Goal: Task Accomplishment & Management: Use online tool/utility

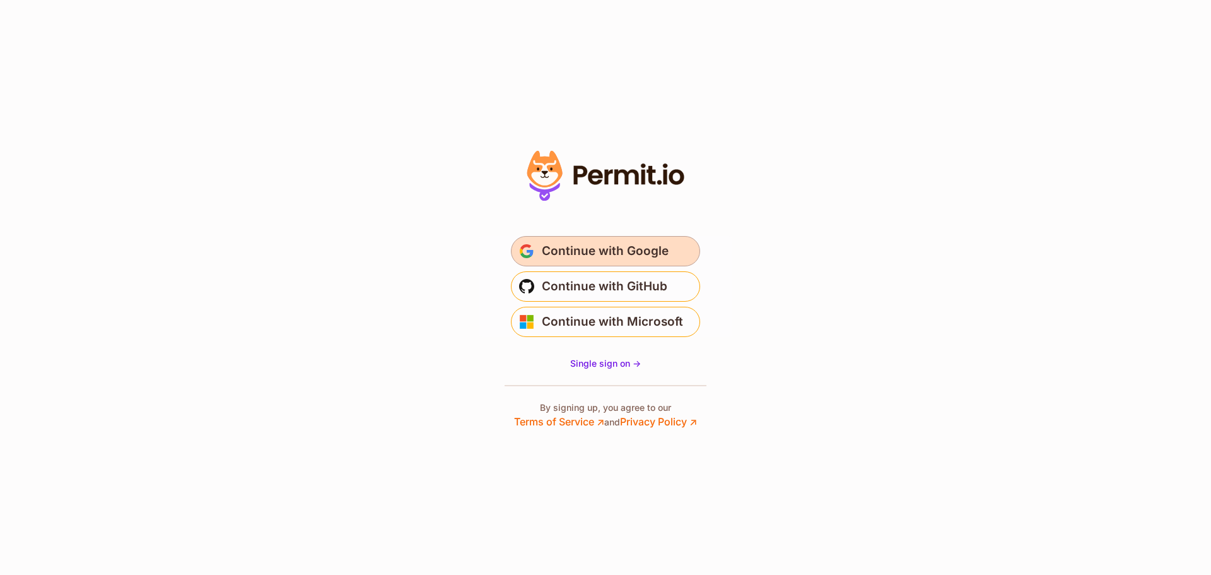
click at [611, 254] on span "Continue with Google" at bounding box center [605, 251] width 127 height 20
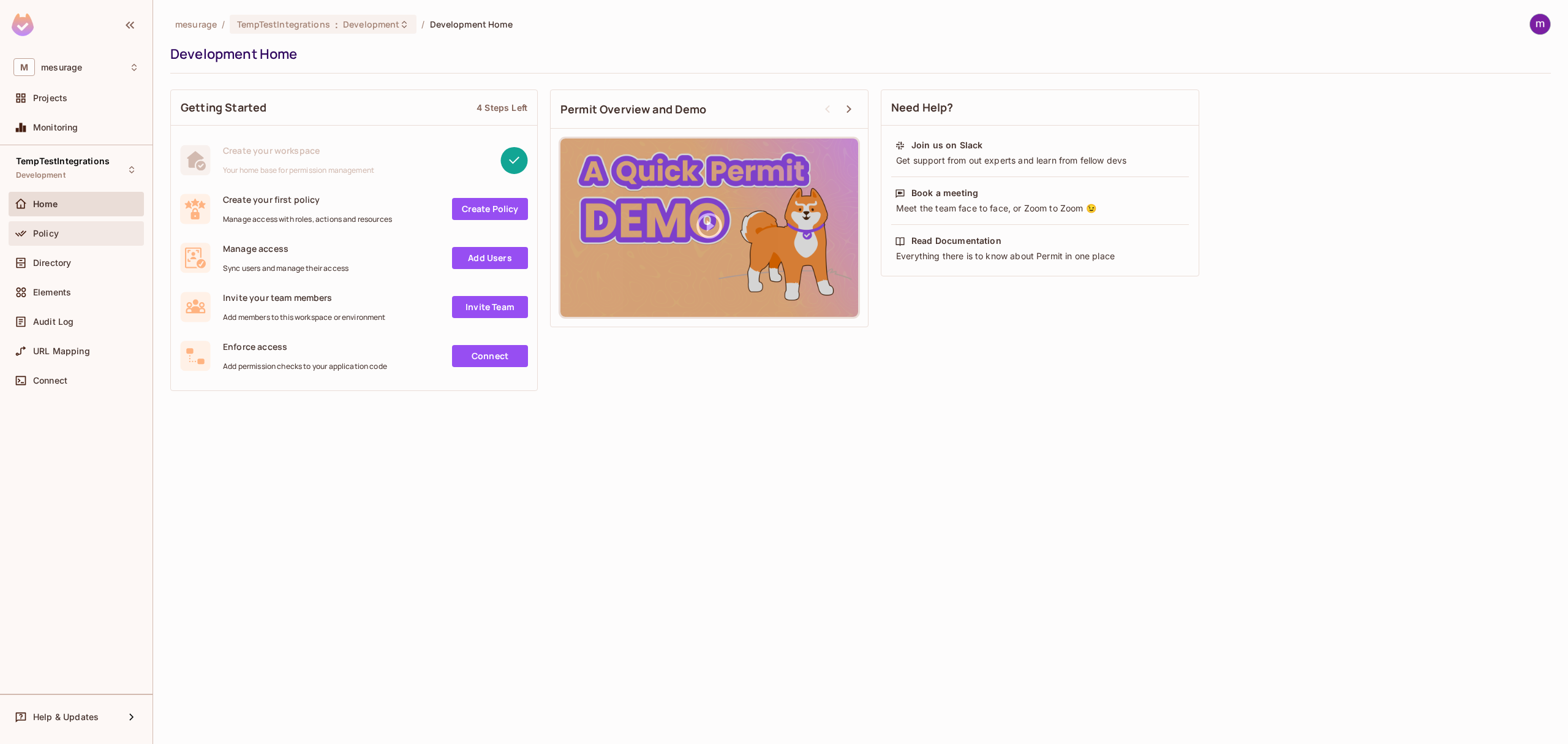
click at [56, 235] on span "Policy" at bounding box center [46, 233] width 25 height 10
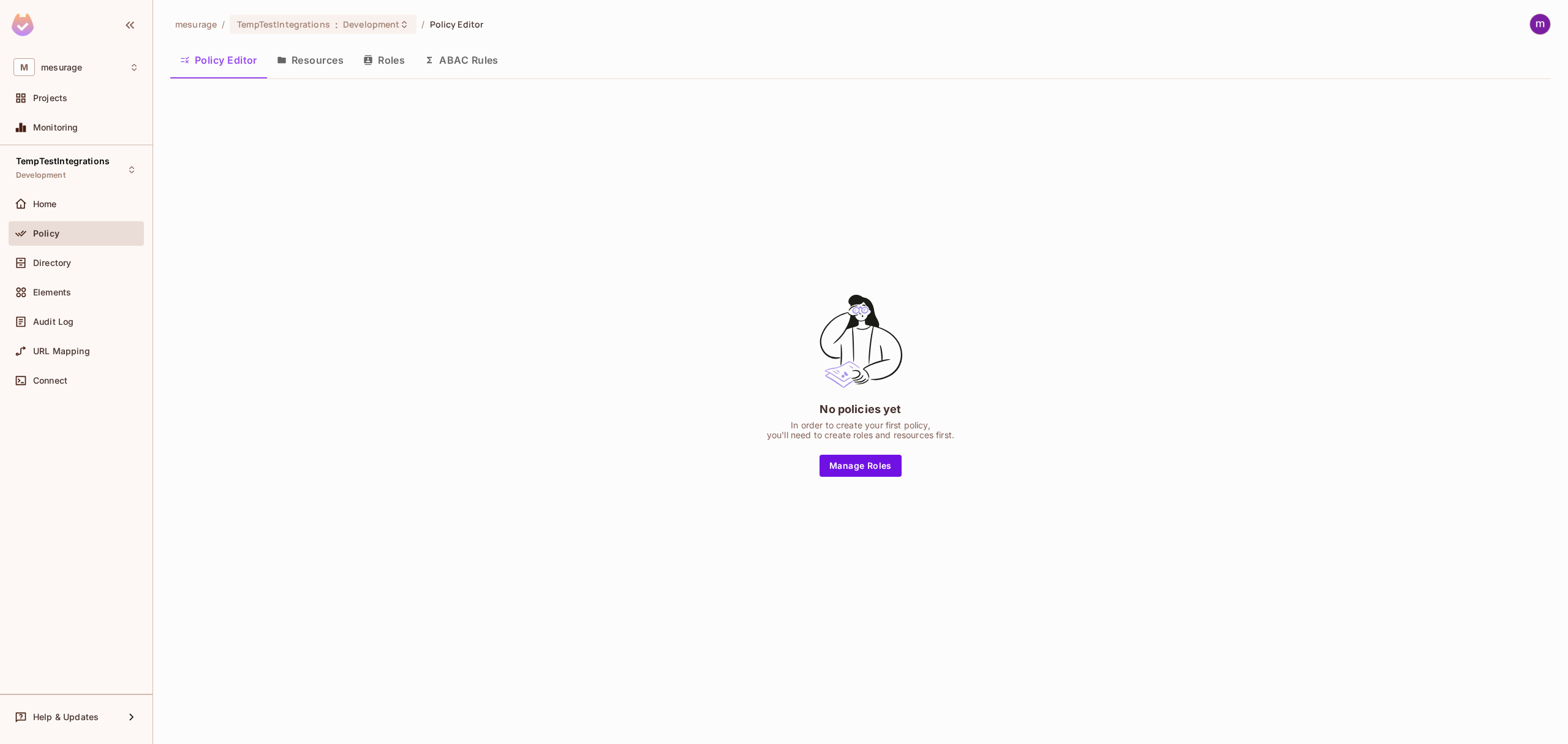
click at [321, 57] on button "Resources" at bounding box center [310, 60] width 86 height 31
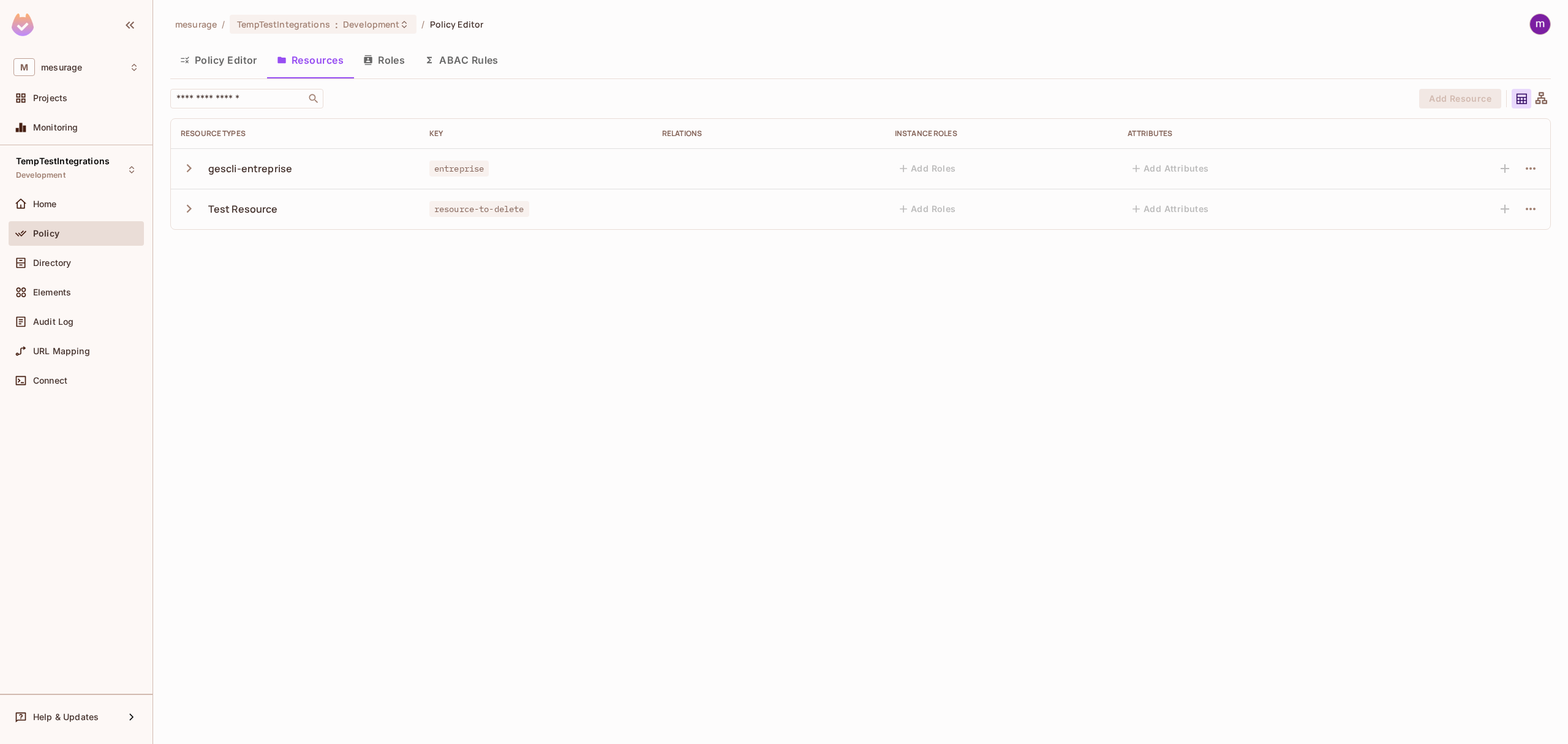
click at [190, 172] on icon "button" at bounding box center [188, 168] width 17 height 17
click at [286, 211] on div "consulter-pieces-justificatives" at bounding box center [261, 209] width 161 height 12
click at [1537, 203] on icon "button" at bounding box center [1530, 209] width 15 height 15
click at [1494, 236] on ul "Edit Action Delete Action" at bounding box center [1479, 252] width 104 height 64
click at [1349, 505] on div at bounding box center [784, 372] width 1568 height 744
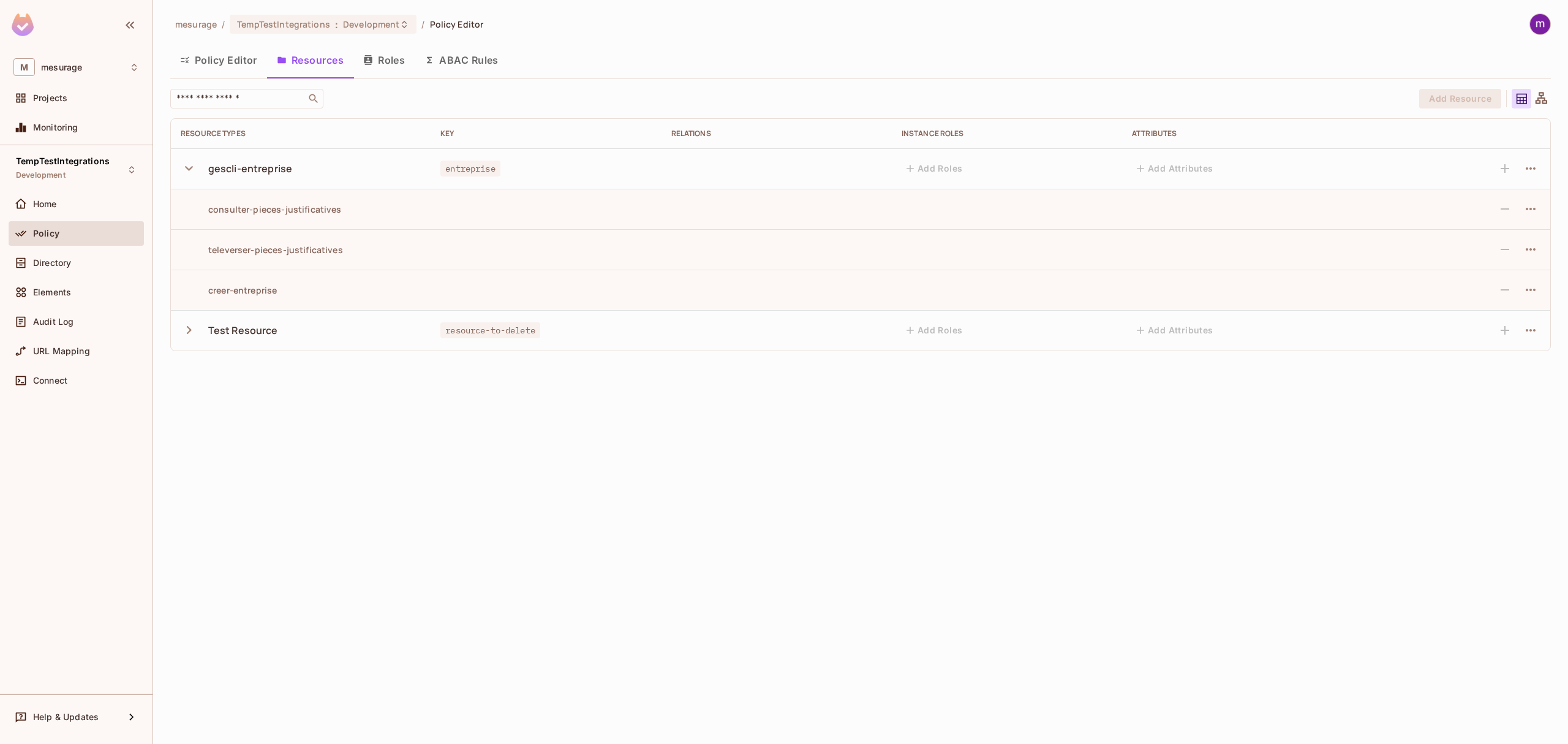
click at [1536, 23] on img at bounding box center [1540, 24] width 20 height 20
click at [1464, 135] on span "Log out" at bounding box center [1464, 133] width 30 height 12
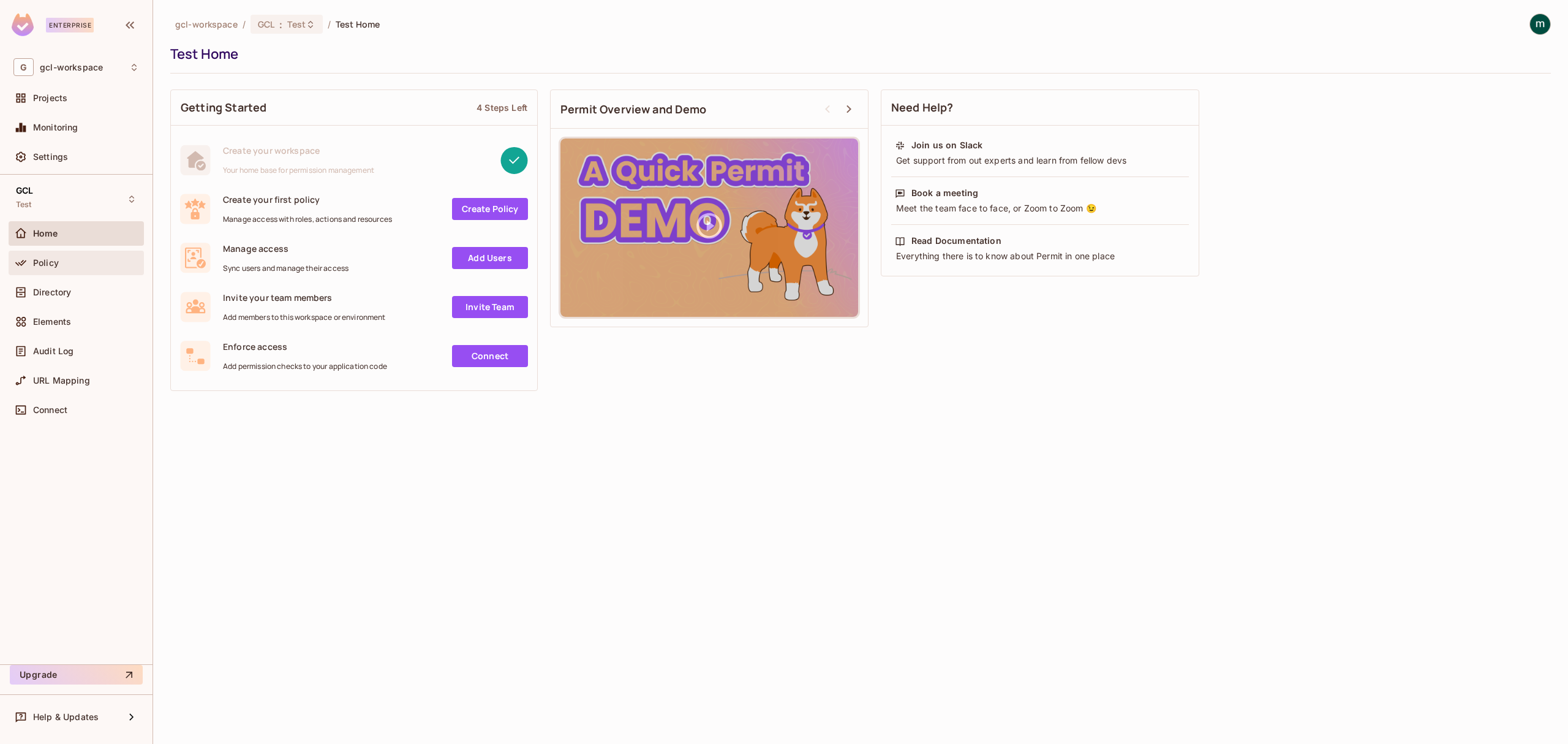
click at [62, 268] on div "Policy" at bounding box center [85, 263] width 106 height 10
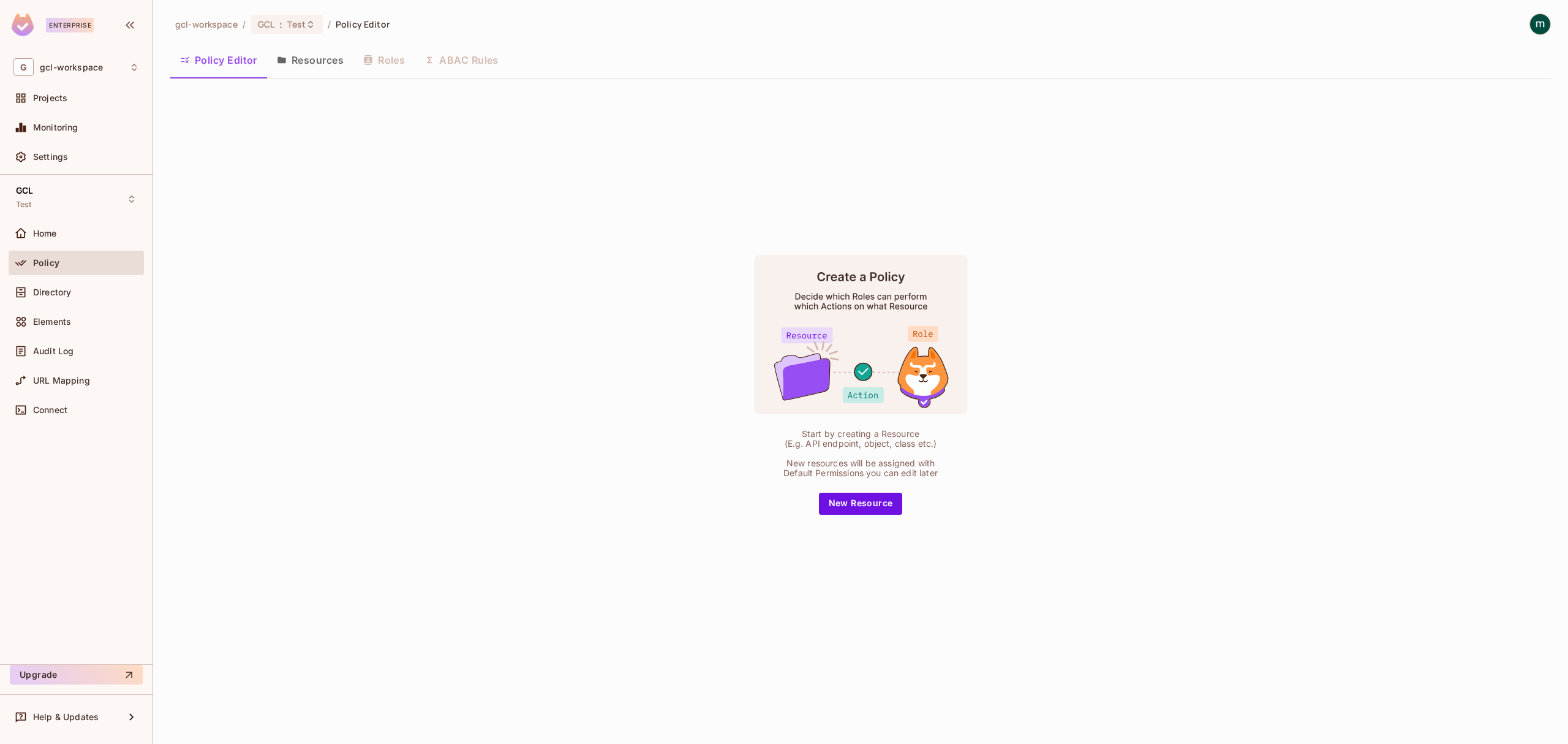
click at [327, 59] on button "Resources" at bounding box center [310, 60] width 86 height 31
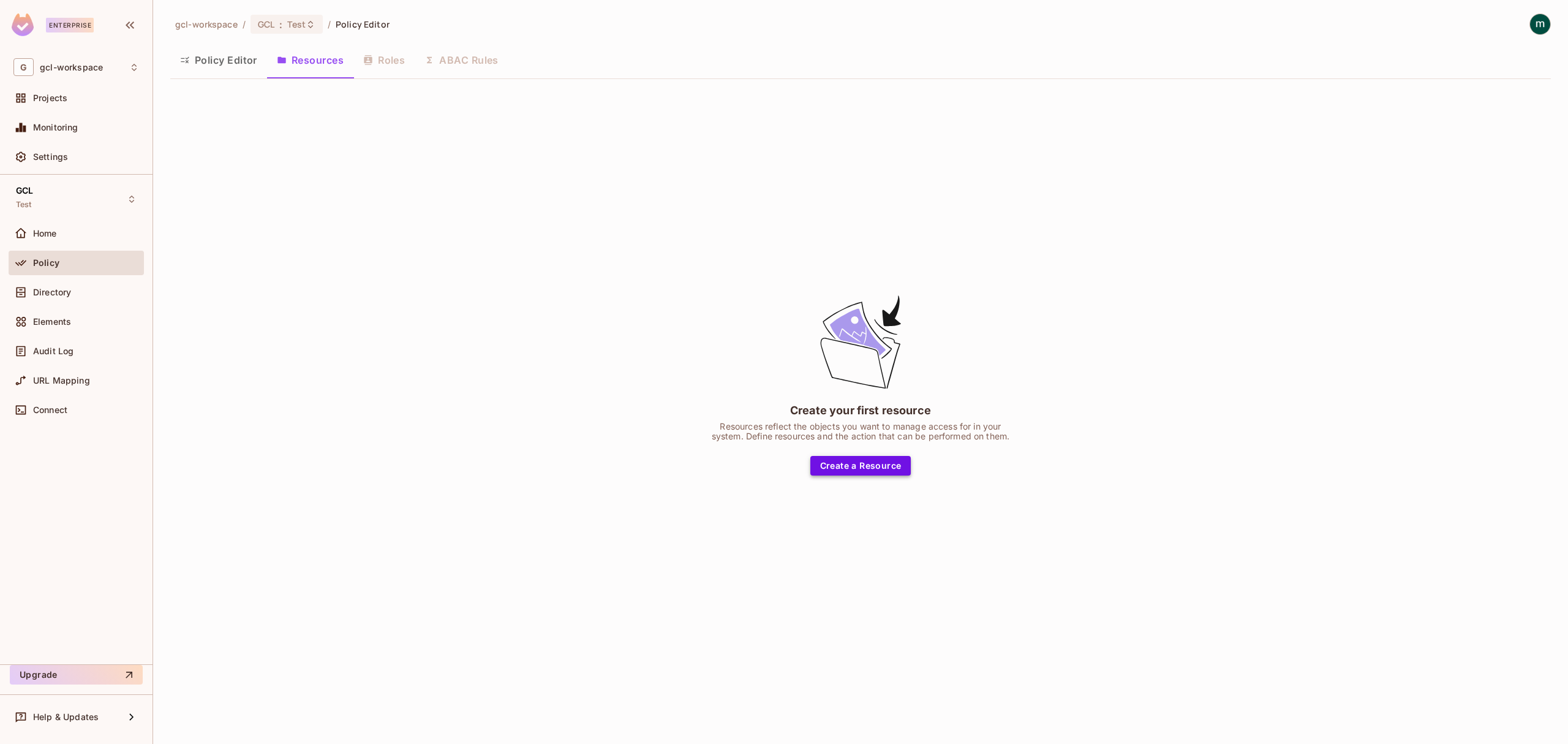
click at [862, 467] on button "Create a Resource" at bounding box center [861, 465] width 101 height 19
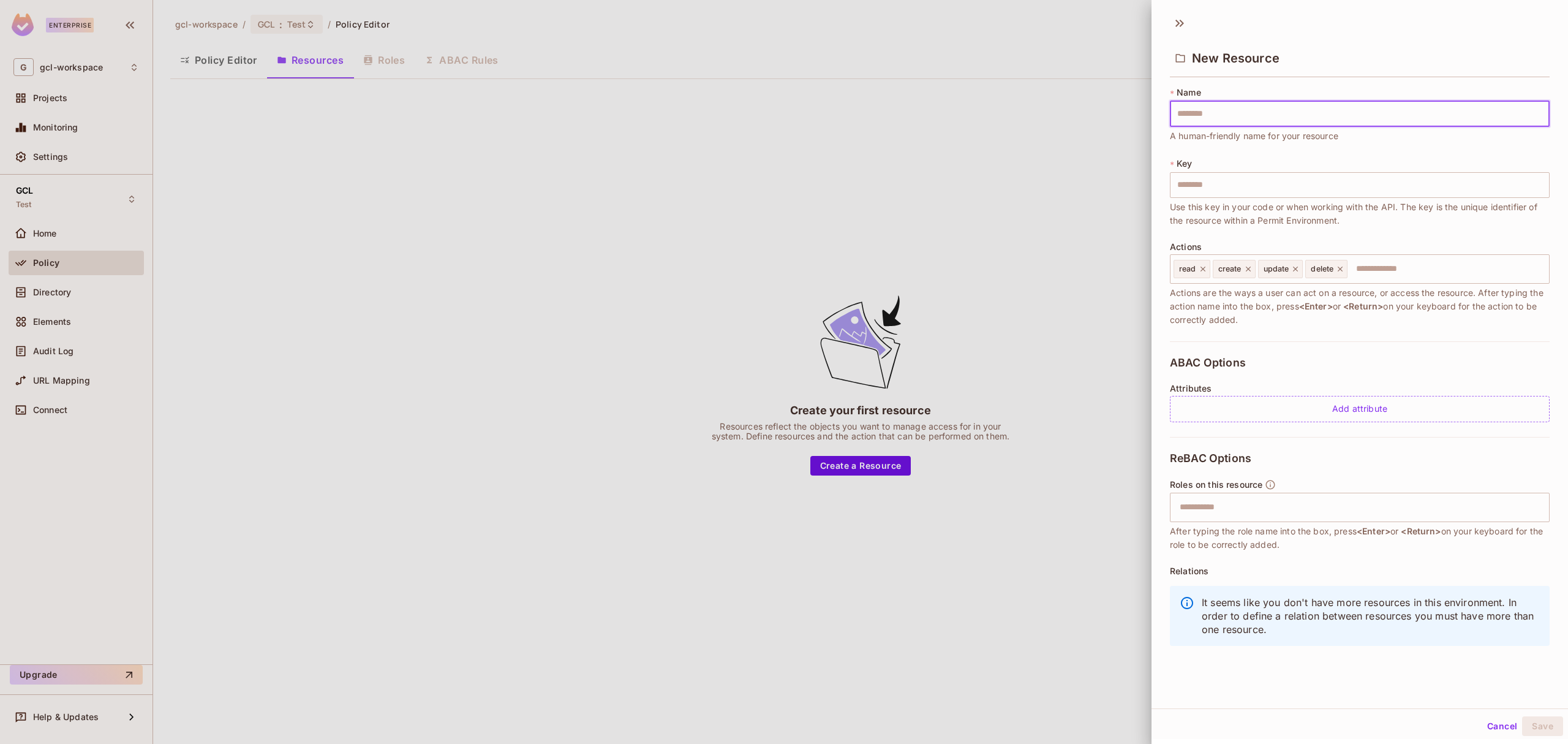
type input "*"
type input "**"
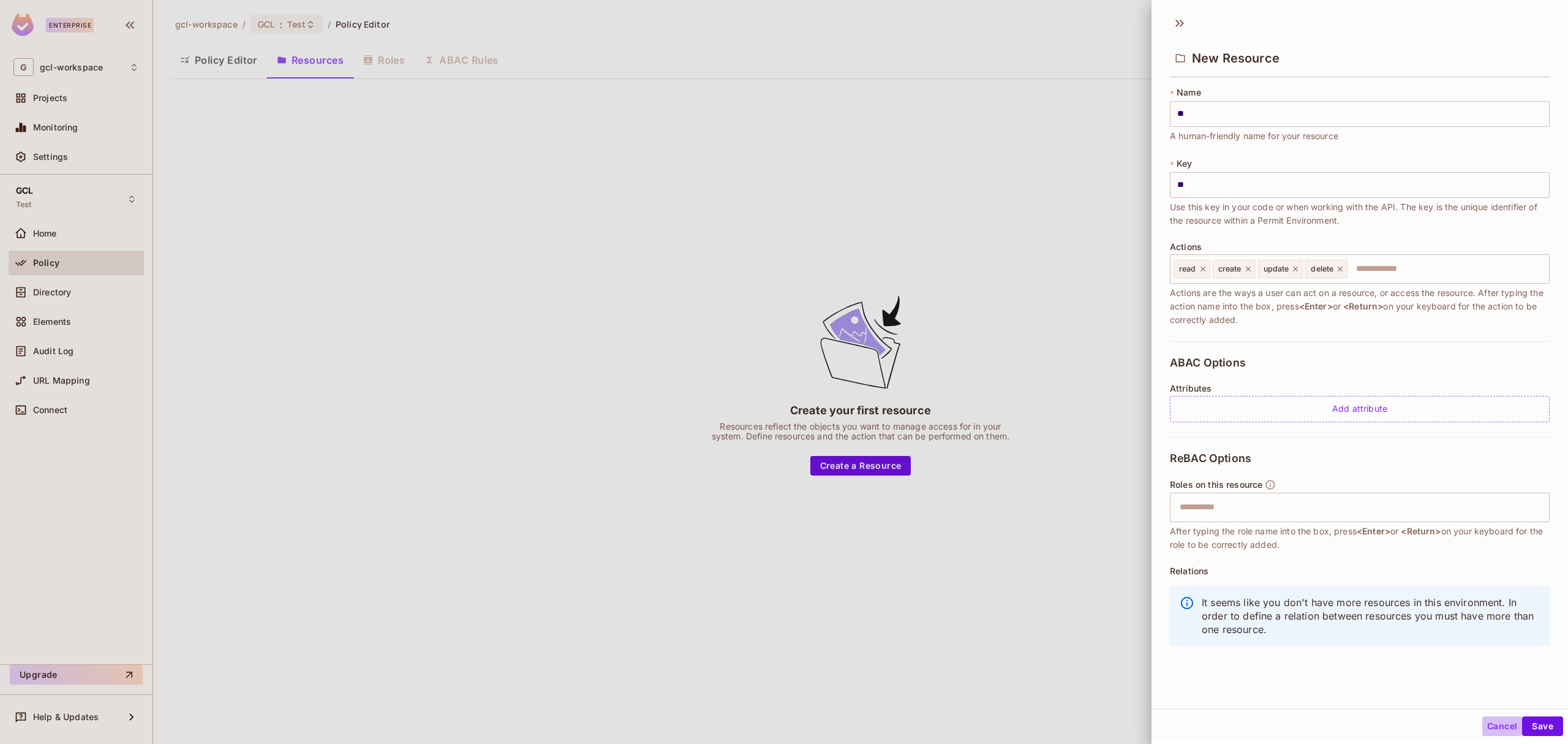
click at [1485, 722] on button "Cancel" at bounding box center [1502, 726] width 40 height 19
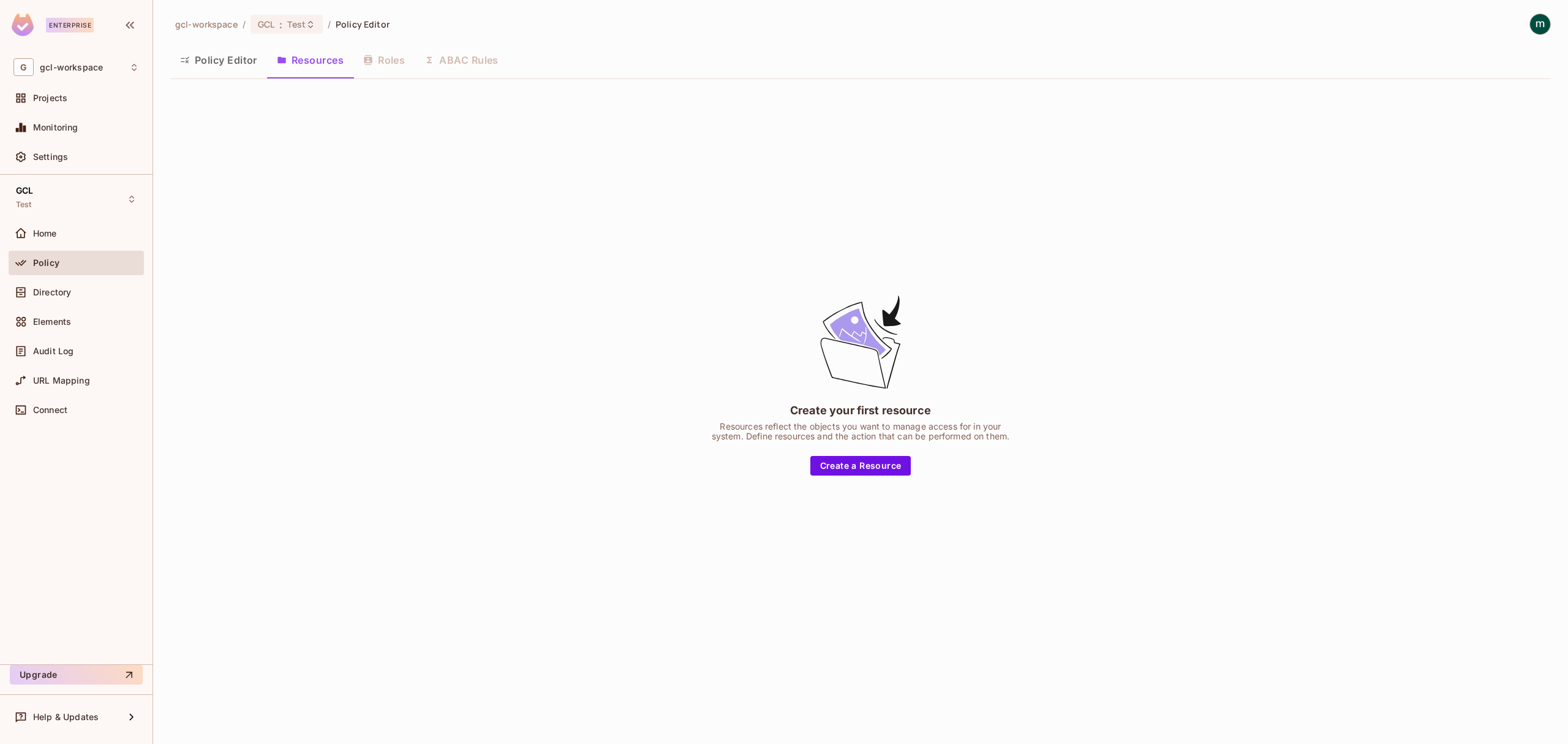
click at [512, 246] on div "Create your first resource Resources reflect the objects you want to manage acc…" at bounding box center [860, 384] width 1381 height 591
